Goal: Task Accomplishment & Management: Manage account settings

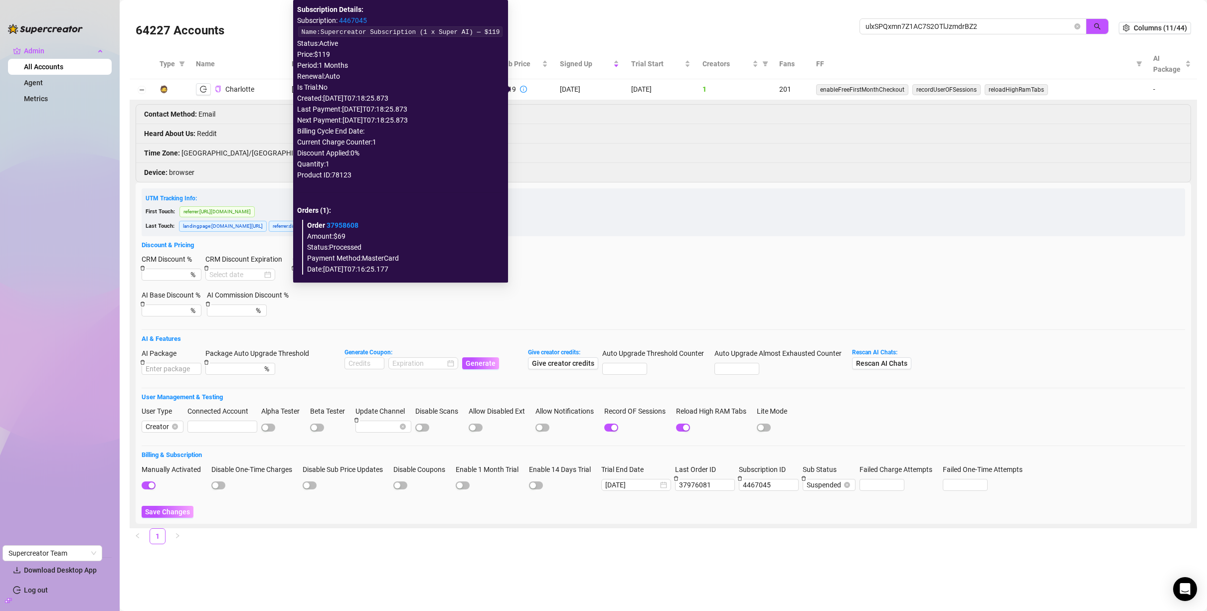
click at [340, 23] on link "4467045" at bounding box center [353, 20] width 28 height 8
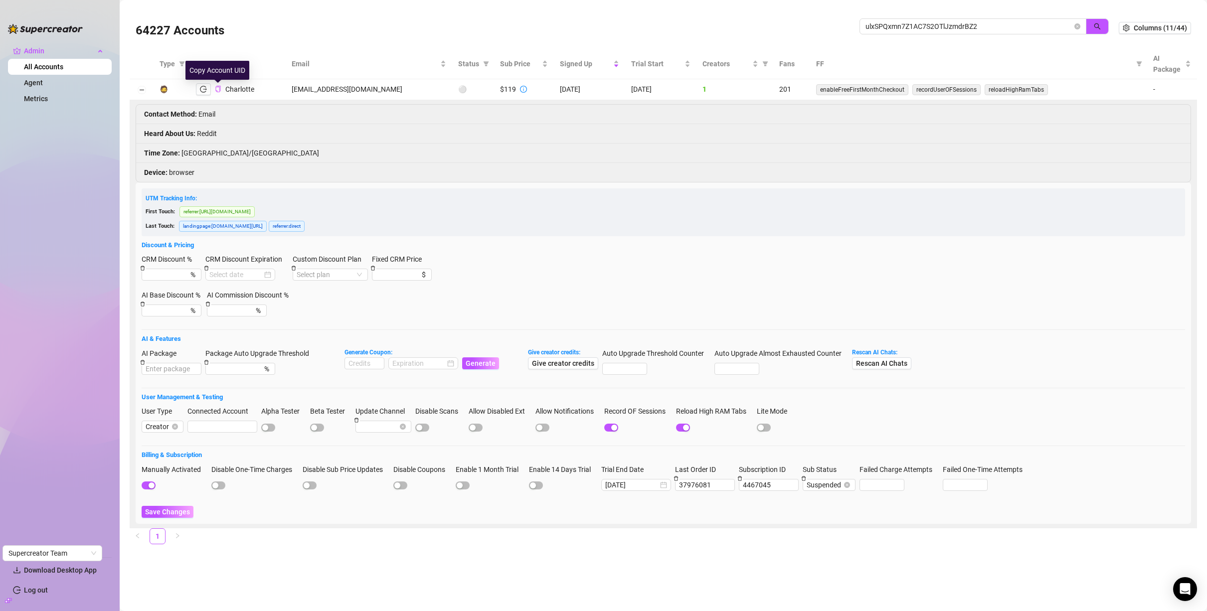
click at [218, 93] on button "Copy Account UID" at bounding box center [218, 89] width 6 height 7
click at [222, 89] on div "Charlotte" at bounding box center [225, 89] width 58 height 12
click at [220, 88] on icon "copy" at bounding box center [217, 89] width 5 height 6
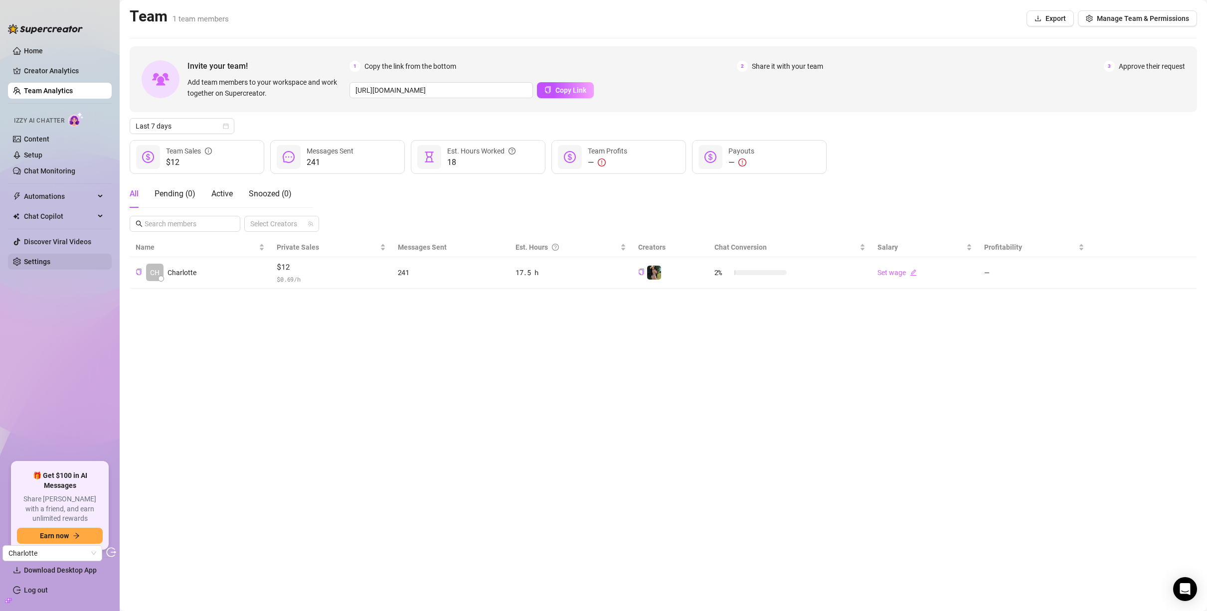
click at [43, 263] on link "Settings" at bounding box center [37, 262] width 26 height 8
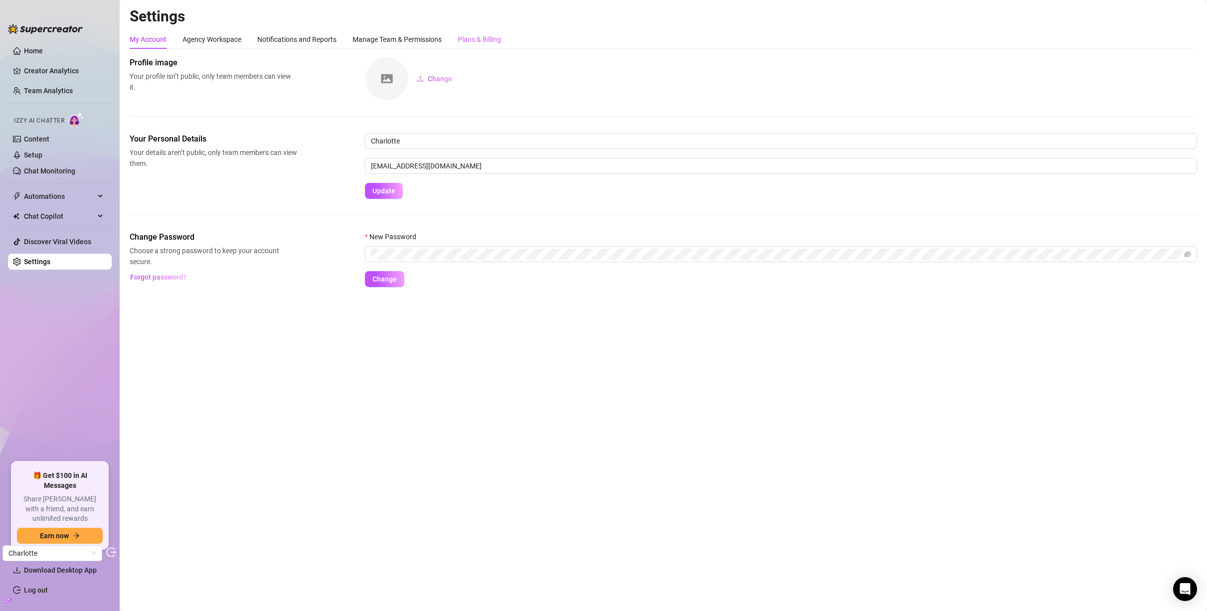
click at [481, 47] on div "Plans & Billing" at bounding box center [479, 39] width 43 height 19
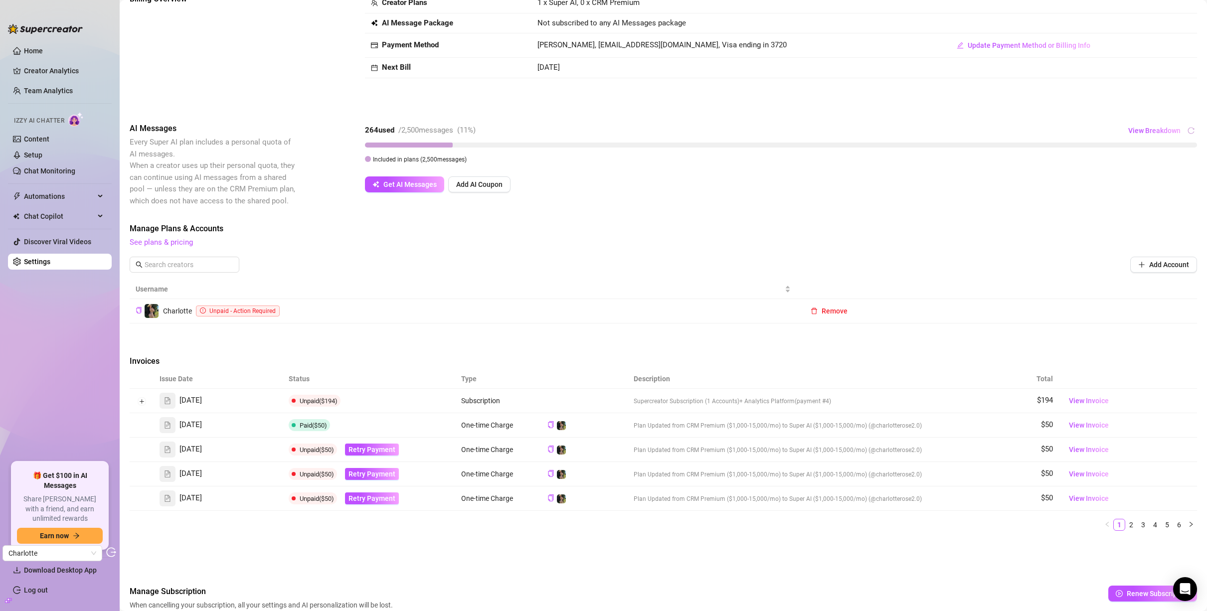
scroll to position [65, 0]
click at [1097, 400] on span "View Invoice" at bounding box center [1089, 399] width 40 height 11
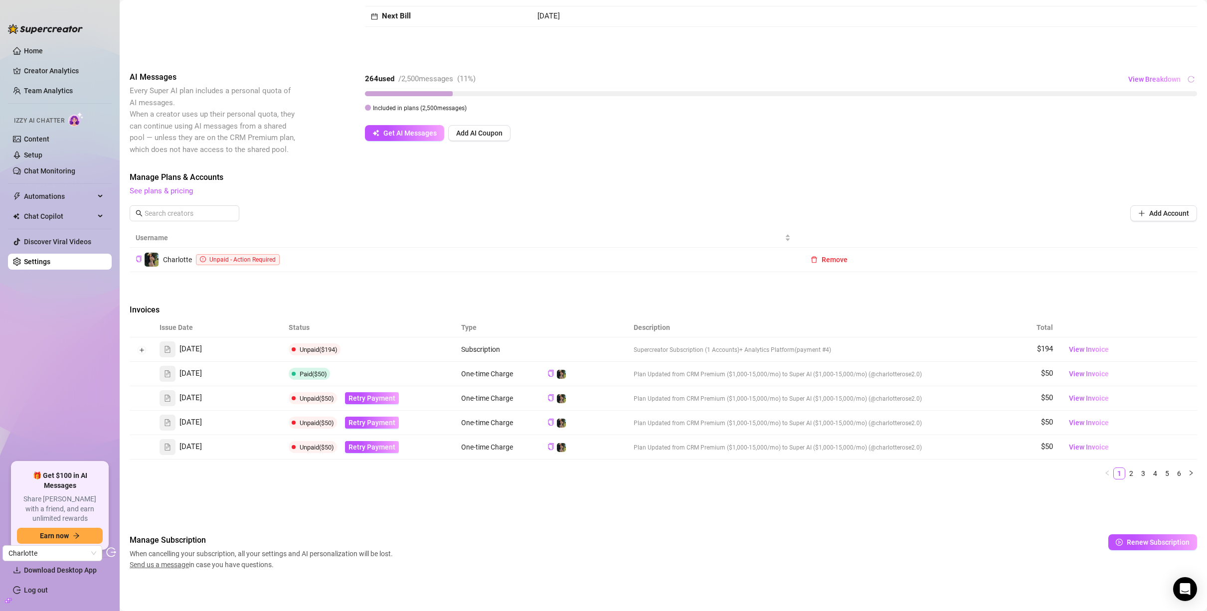
scroll to position [116, 0]
click at [1126, 474] on link "2" at bounding box center [1131, 472] width 11 height 11
click at [1138, 472] on link "3" at bounding box center [1143, 472] width 11 height 11
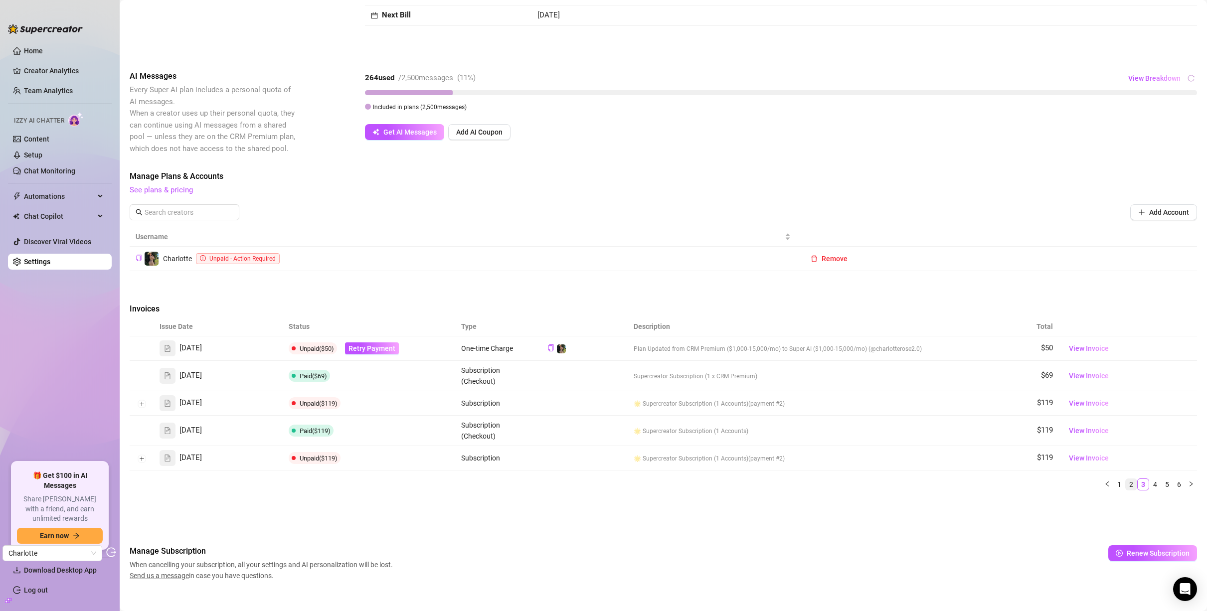
click at [1126, 486] on link "2" at bounding box center [1131, 484] width 11 height 11
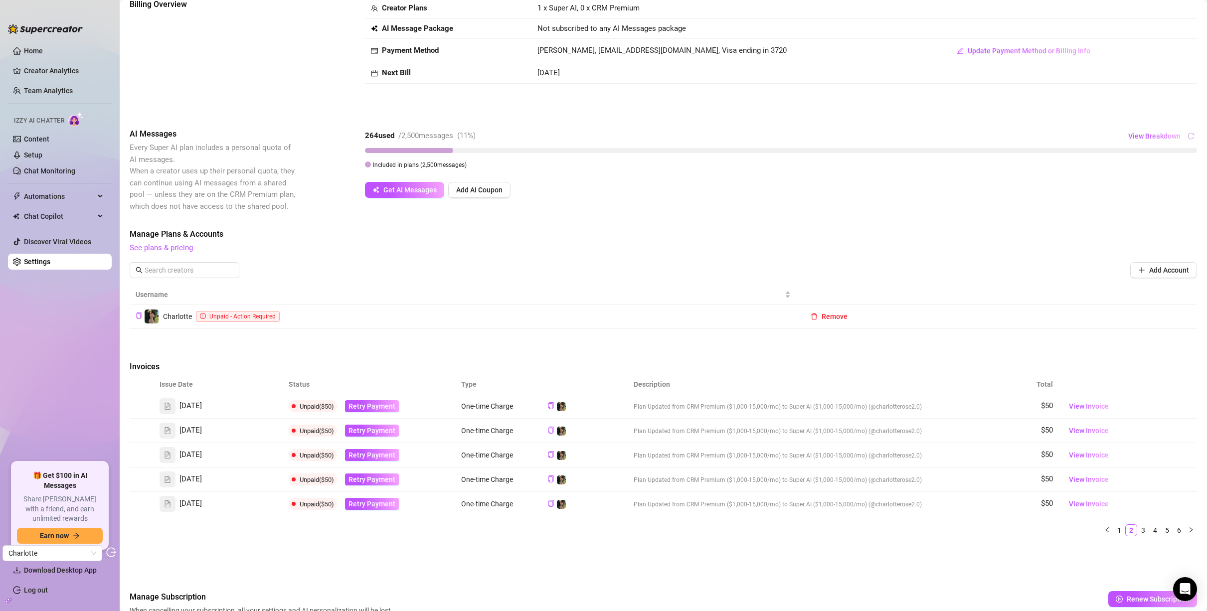
scroll to position [0, 0]
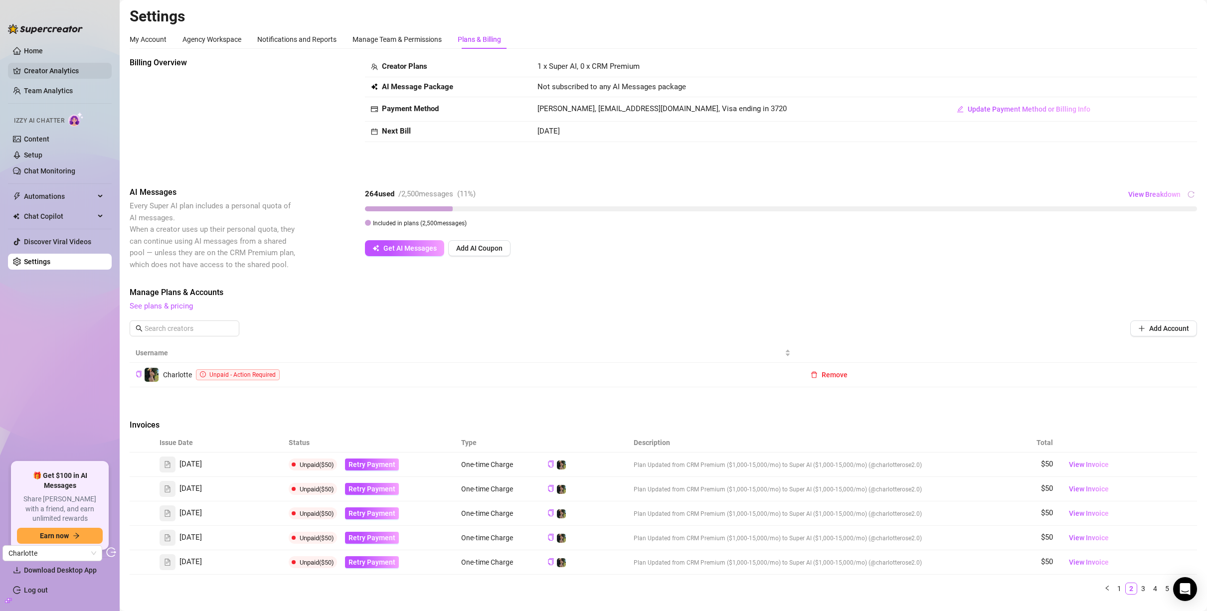
click at [56, 67] on link "Creator Analytics" at bounding box center [64, 71] width 80 height 16
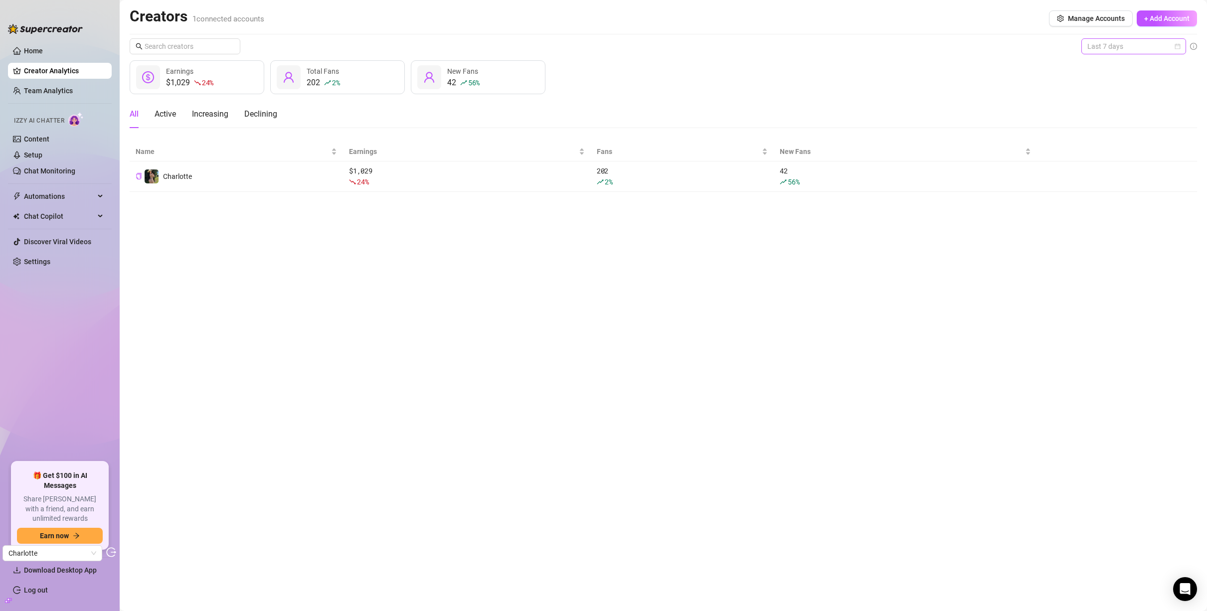
click at [1158, 51] on span "Last 7 days" at bounding box center [1133, 46] width 93 height 15
click at [1138, 98] on div "Last 30 days" at bounding box center [1133, 98] width 89 height 11
